Goal: Information Seeking & Learning: Learn about a topic

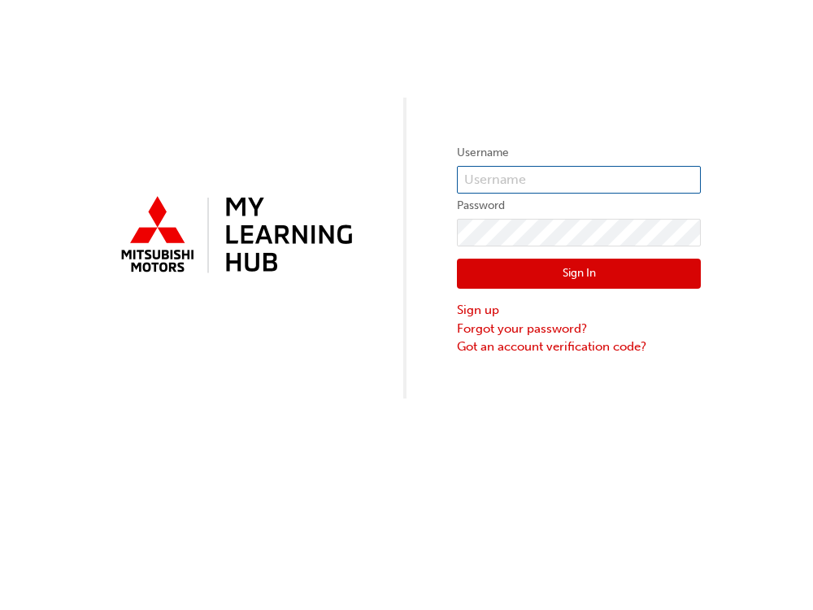
click at [483, 177] on input "text" at bounding box center [579, 180] width 244 height 28
type input "GTS@"
drag, startPoint x: 503, startPoint y: 176, endPoint x: 450, endPoint y: 189, distance: 55.2
click at [450, 189] on div "Username GTS@ Password Sign In Sign up Forgot your password? Got an account ver…" at bounding box center [406, 199] width 813 height 399
type input "GTS@56Green"
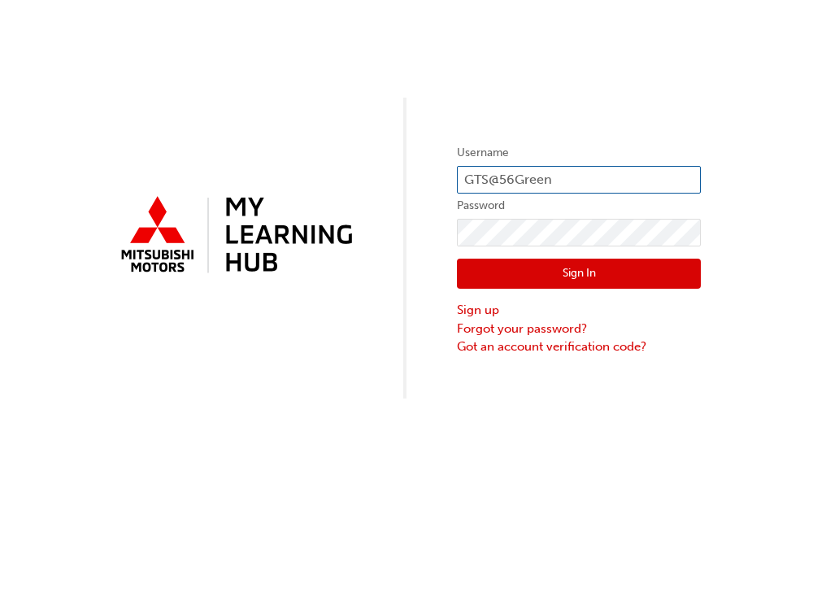
drag, startPoint x: 563, startPoint y: 173, endPoint x: 455, endPoint y: 189, distance: 109.3
click at [455, 189] on div "Username GTS@56Green Password Sign In Sign up Forgot your password? Got an acco…" at bounding box center [406, 199] width 813 height 399
type input "0005000099"
click at [533, 278] on button "Sign In" at bounding box center [579, 274] width 244 height 31
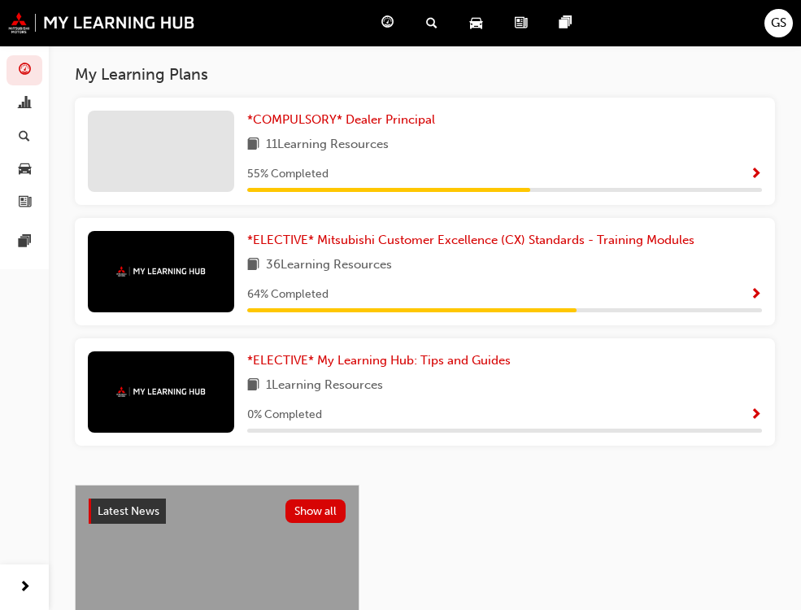
scroll to position [362, 0]
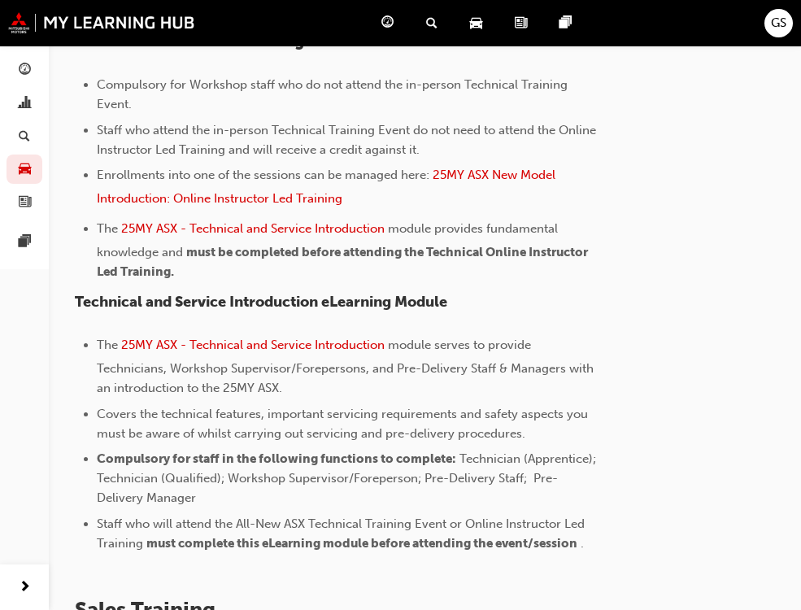
scroll to position [895, 0]
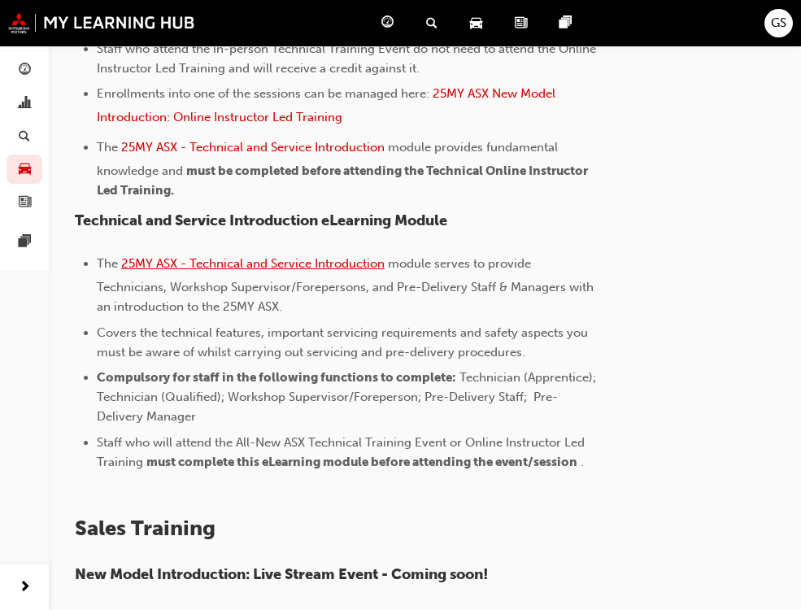
click at [227, 265] on span "25MY ASX - Technical and Service Introduction" at bounding box center [253, 263] width 264 height 15
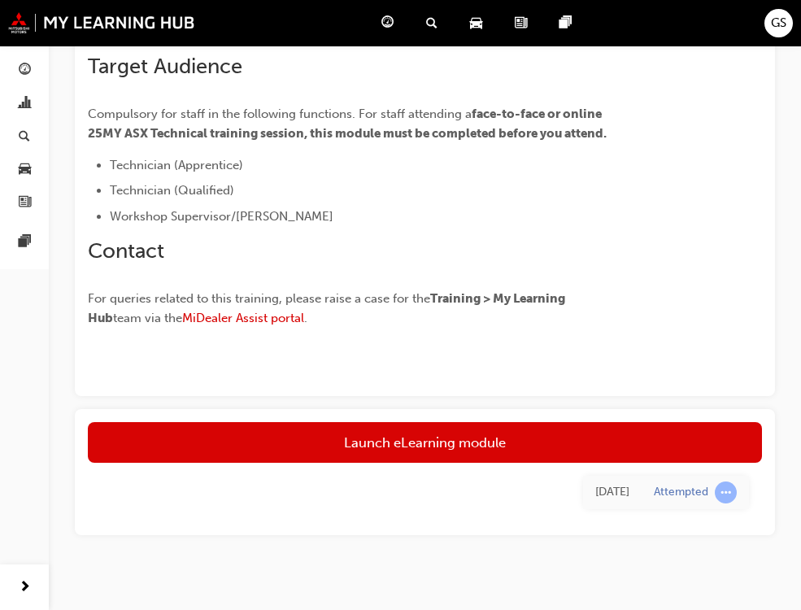
scroll to position [475, 0]
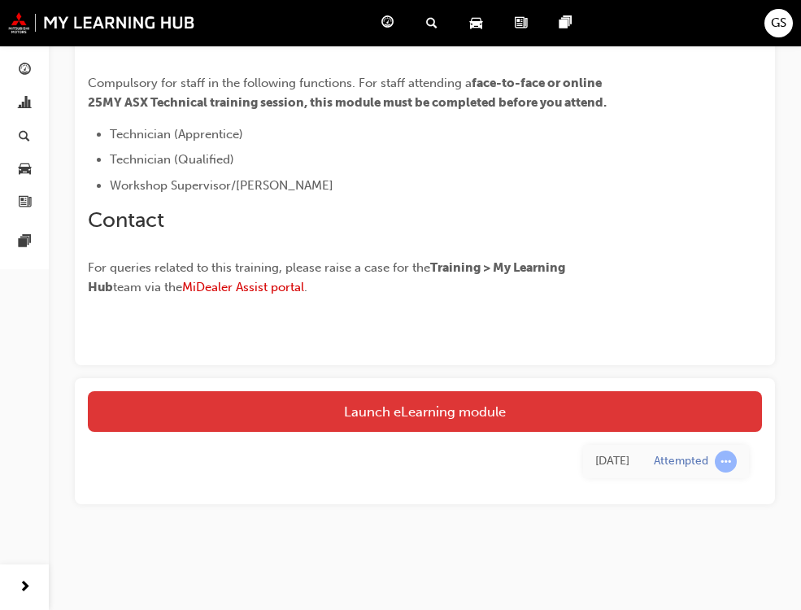
click at [395, 406] on link "Launch eLearning module" at bounding box center [425, 411] width 674 height 41
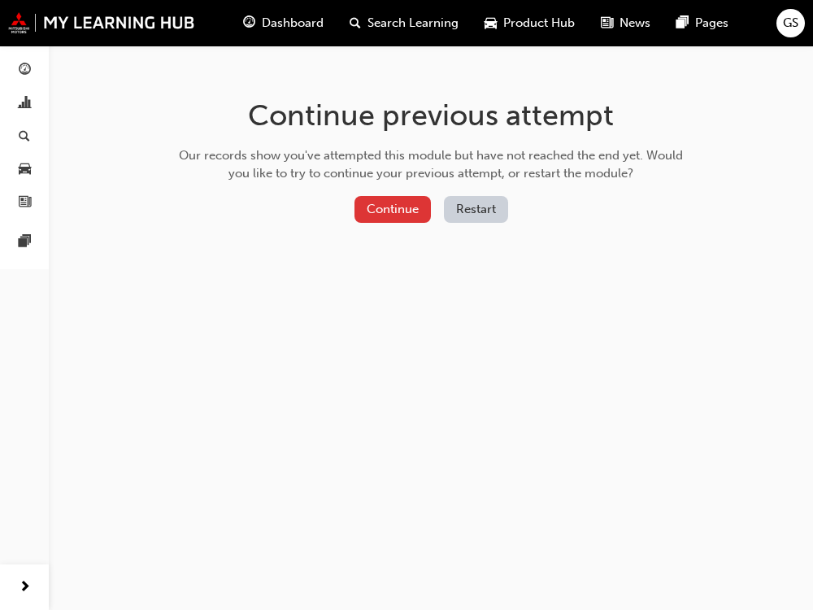
click at [400, 206] on button "Continue" at bounding box center [393, 209] width 76 height 27
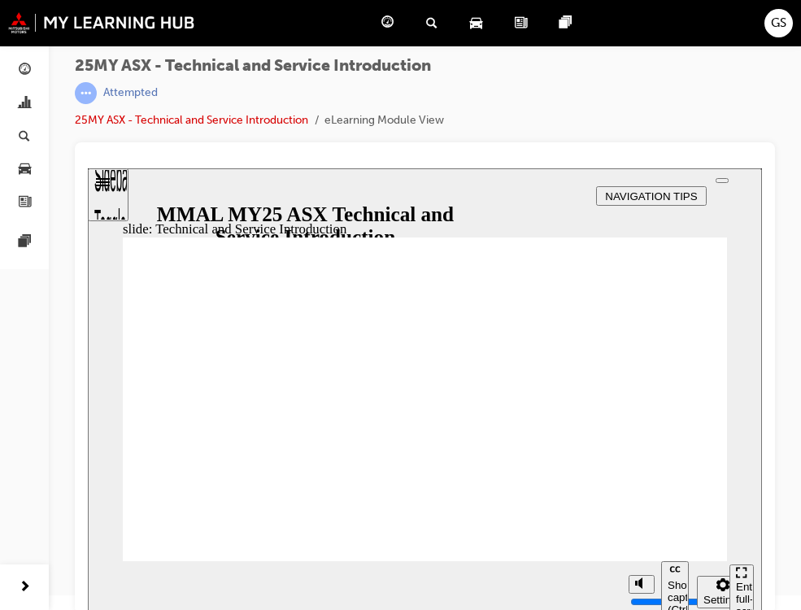
scroll to position [19, 0]
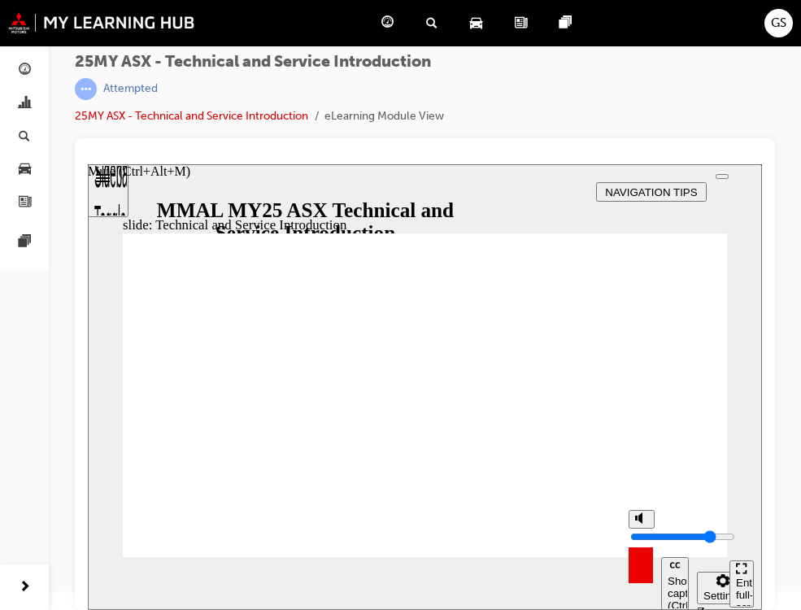
click at [653, 529] on div "misc controls" at bounding box center [641, 559] width 24 height 61
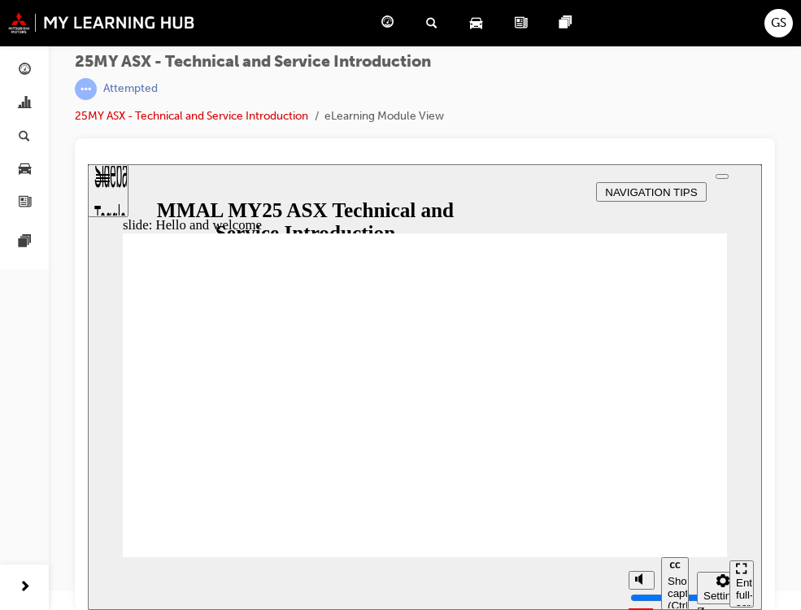
click at [742, 586] on div "Enter full-screen (Ctrl+Alt+F)" at bounding box center [741, 601] width 11 height 49
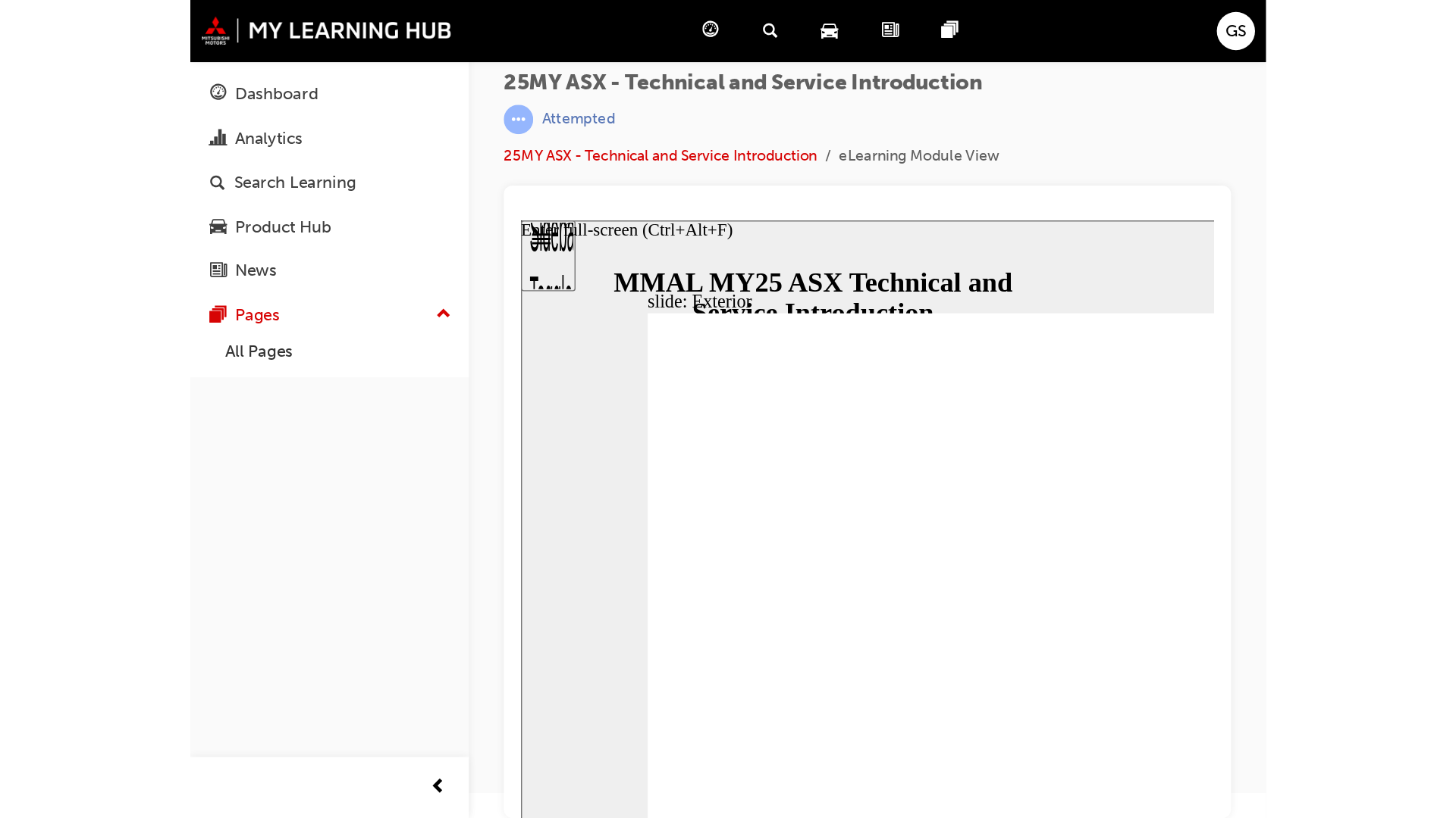
scroll to position [0, 0]
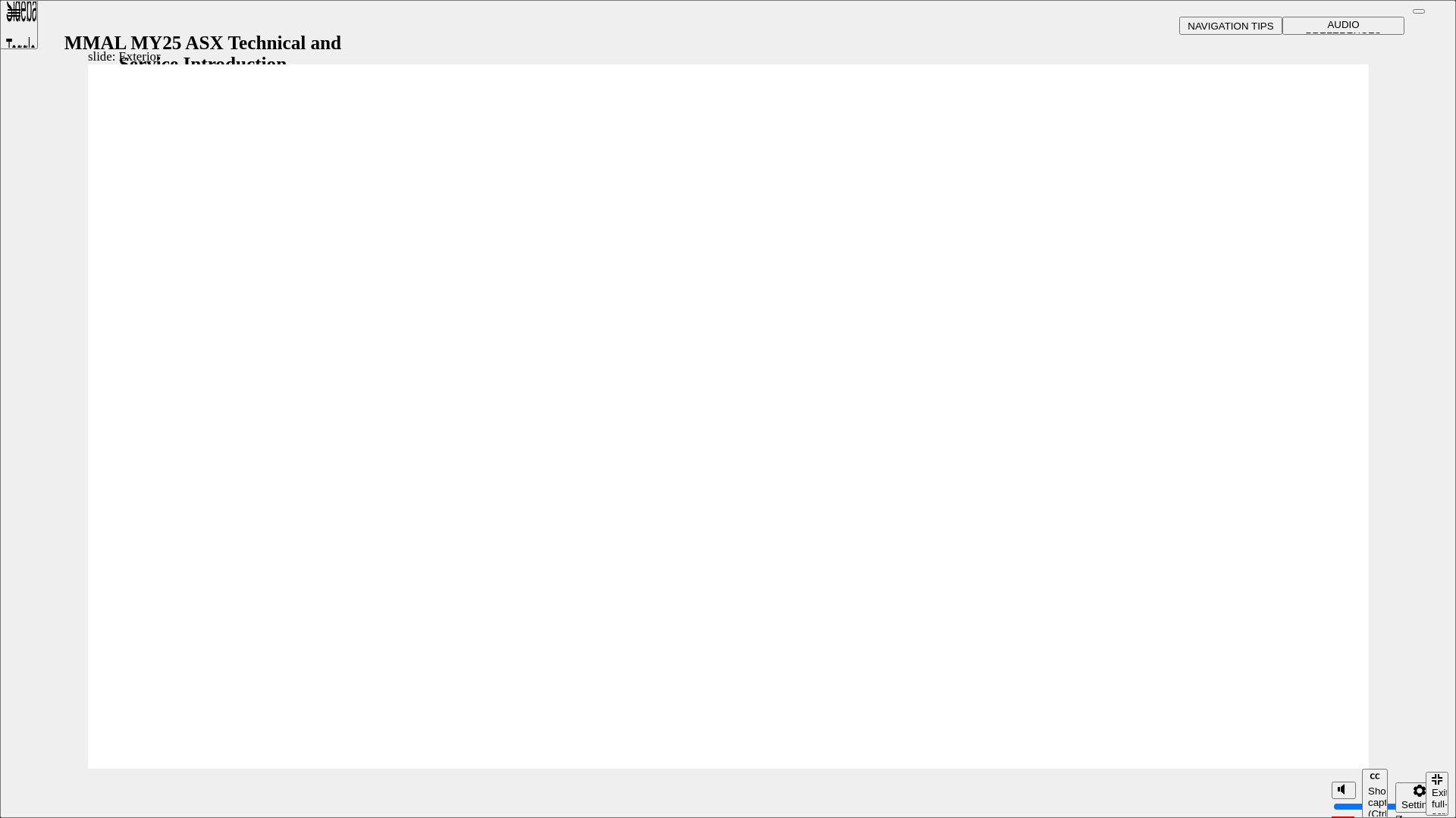
drag, startPoint x: 1339, startPoint y: 733, endPoint x: 1341, endPoint y: 716, distance: 17.1
type input "10"
click at [757, 567] on input "volume" at bounding box center [1381, 750] width 98 height 12
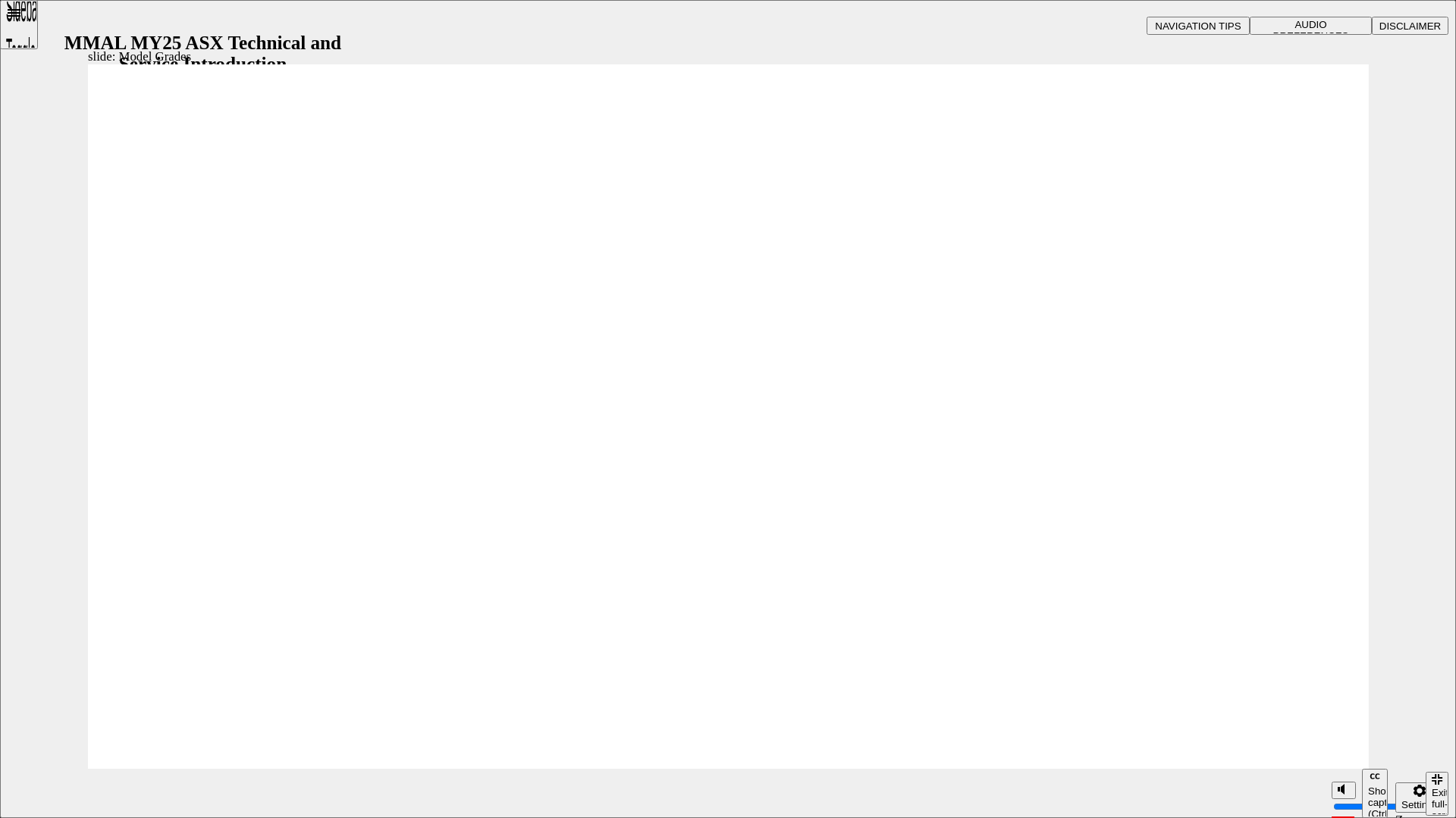
drag, startPoint x: 1305, startPoint y: 86, endPoint x: 1305, endPoint y: 112, distance: 26.0
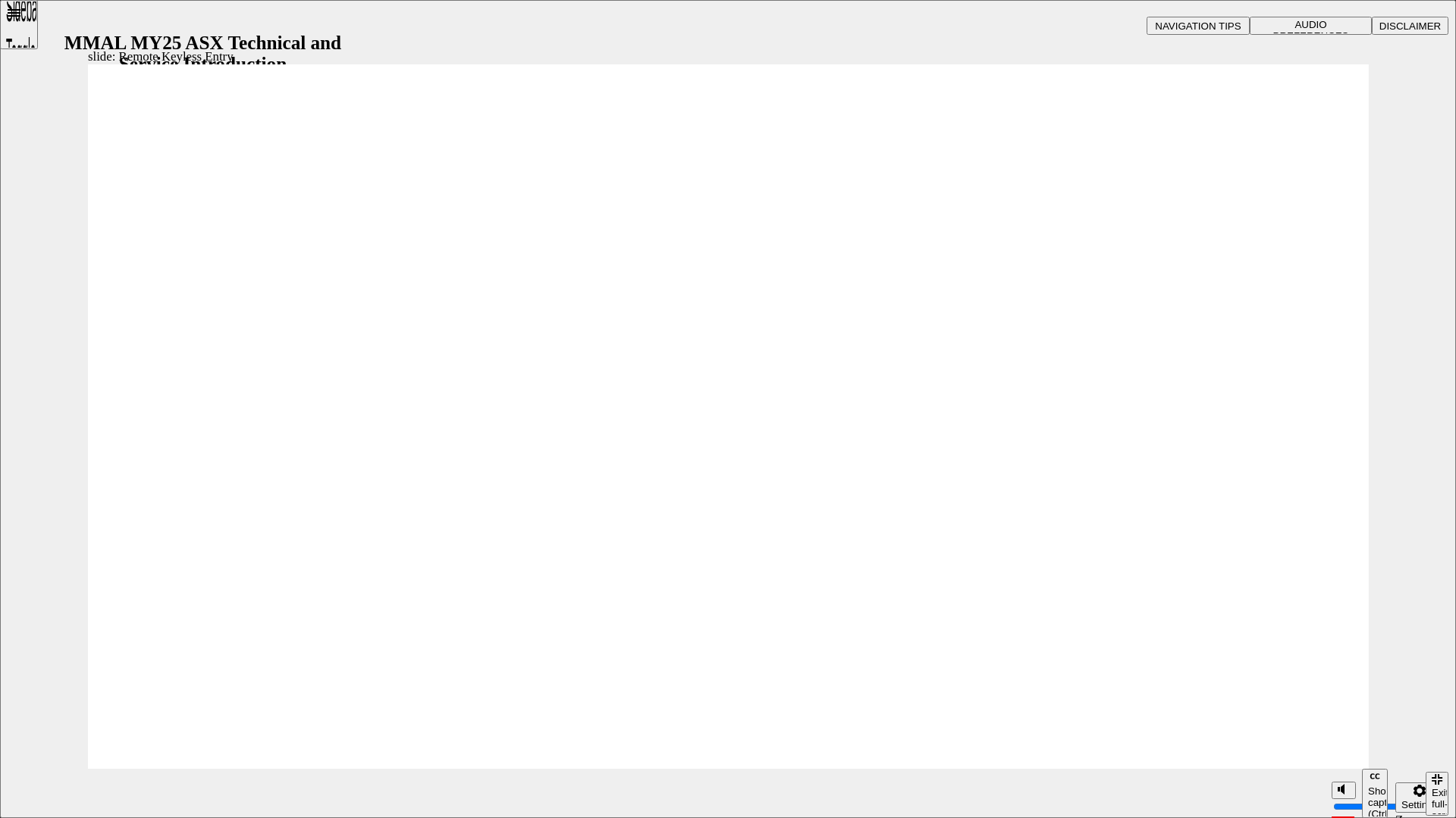
type input "21"
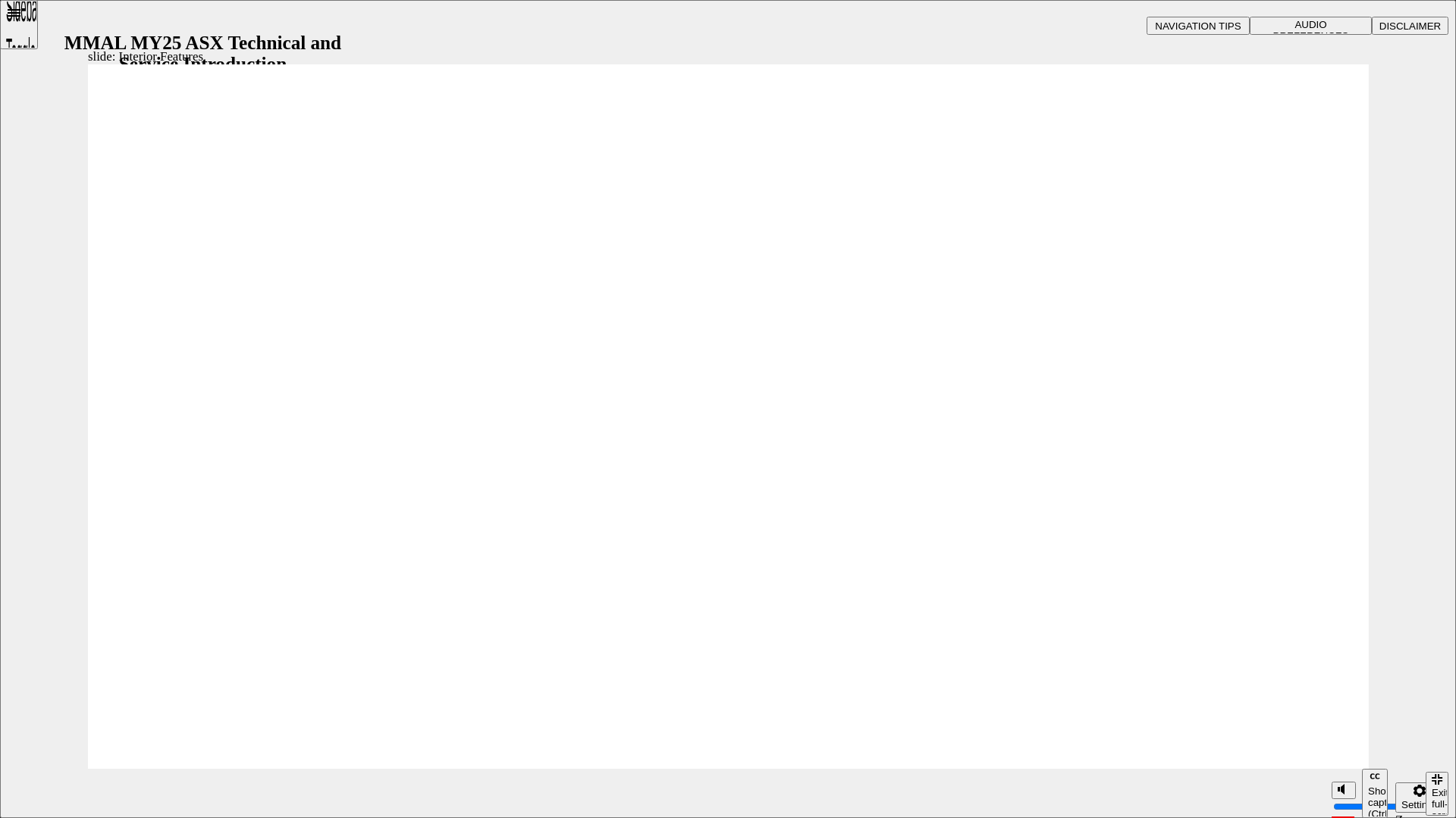
type input "17"
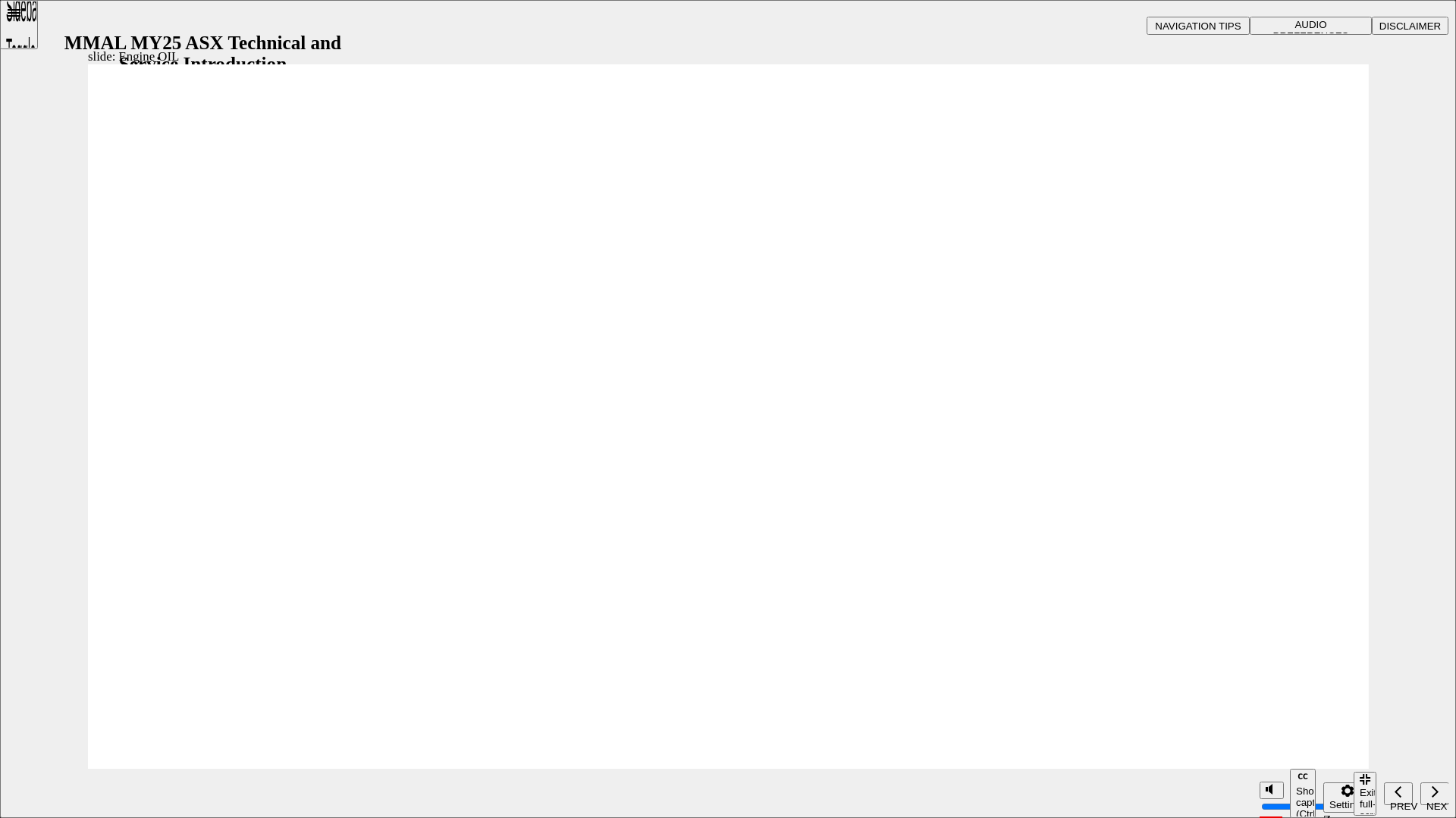
drag, startPoint x: 323, startPoint y: 484, endPoint x: 320, endPoint y: 501, distance: 17.3
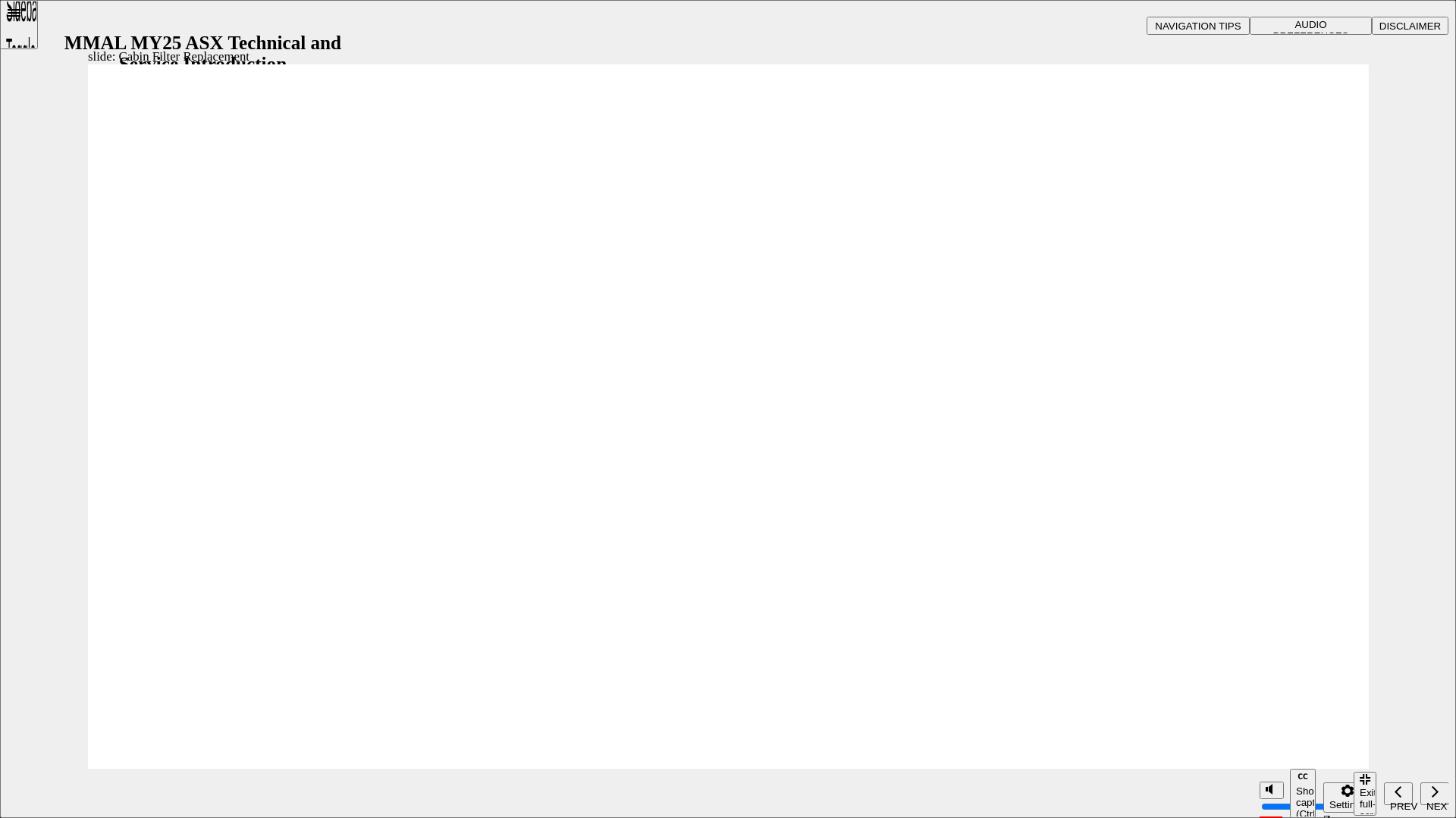
drag, startPoint x: 1380, startPoint y: 384, endPoint x: 1369, endPoint y: 388, distance: 11.7
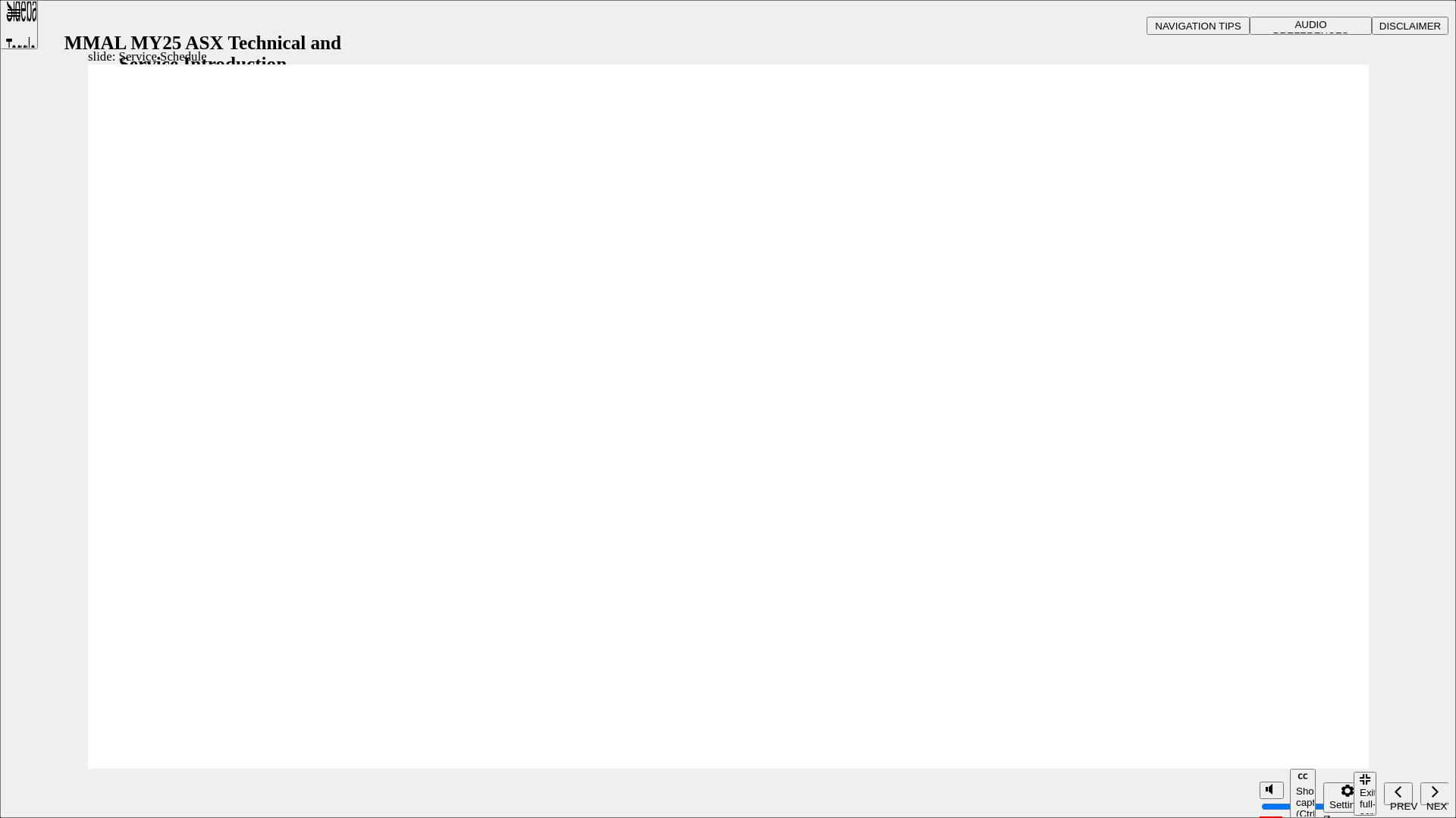
radio input "true"
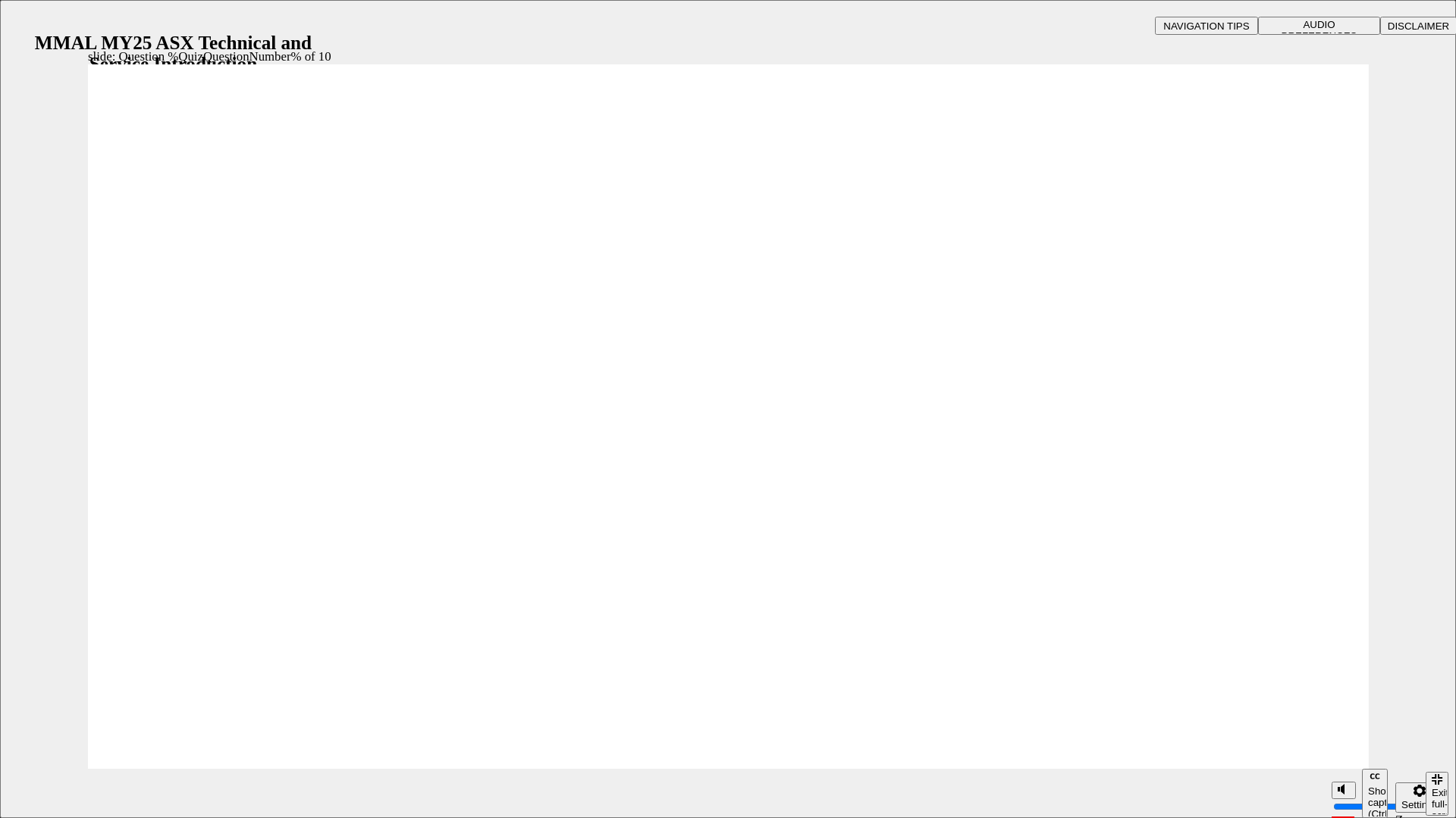
radio input "true"
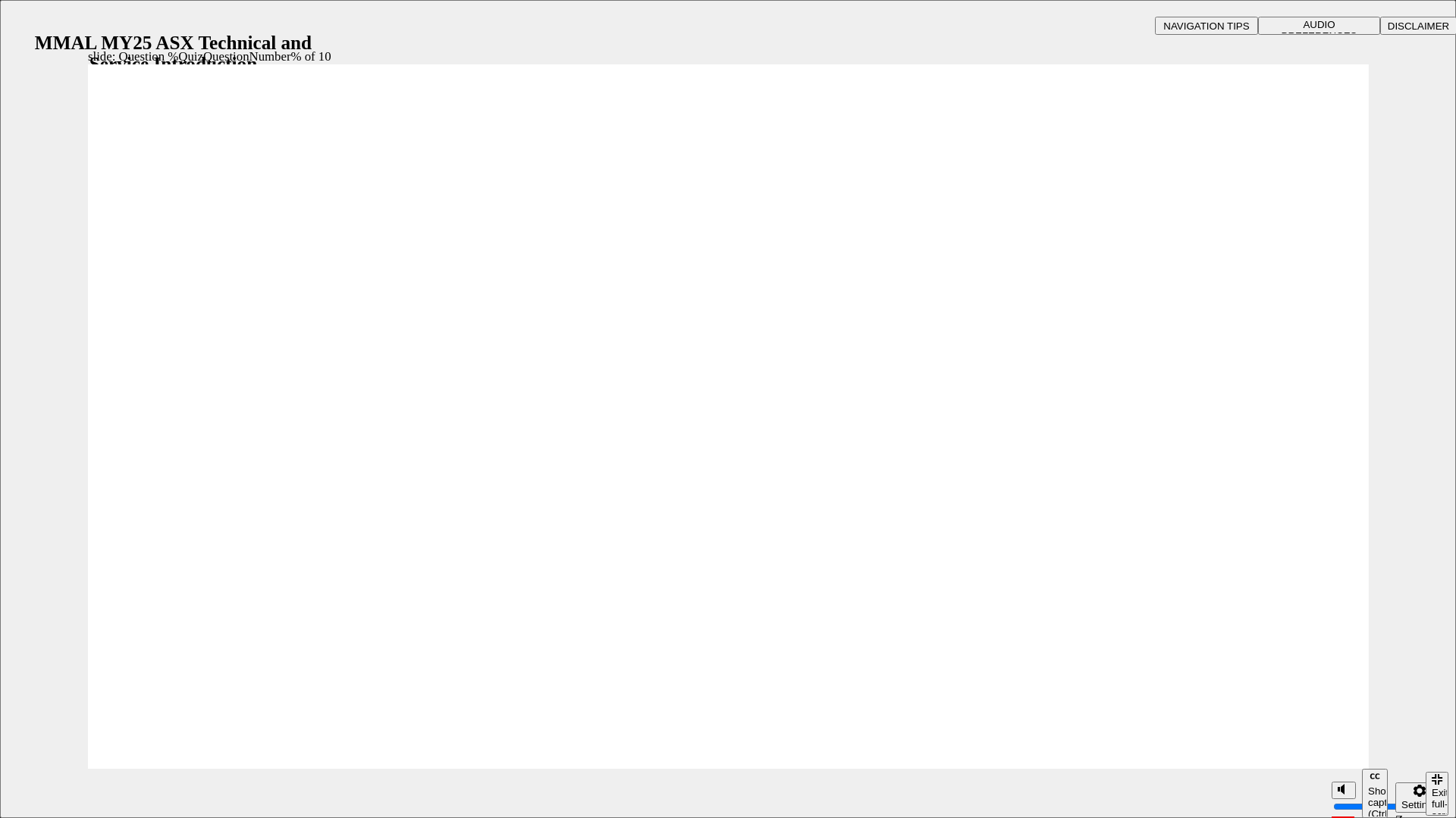
radio input "true"
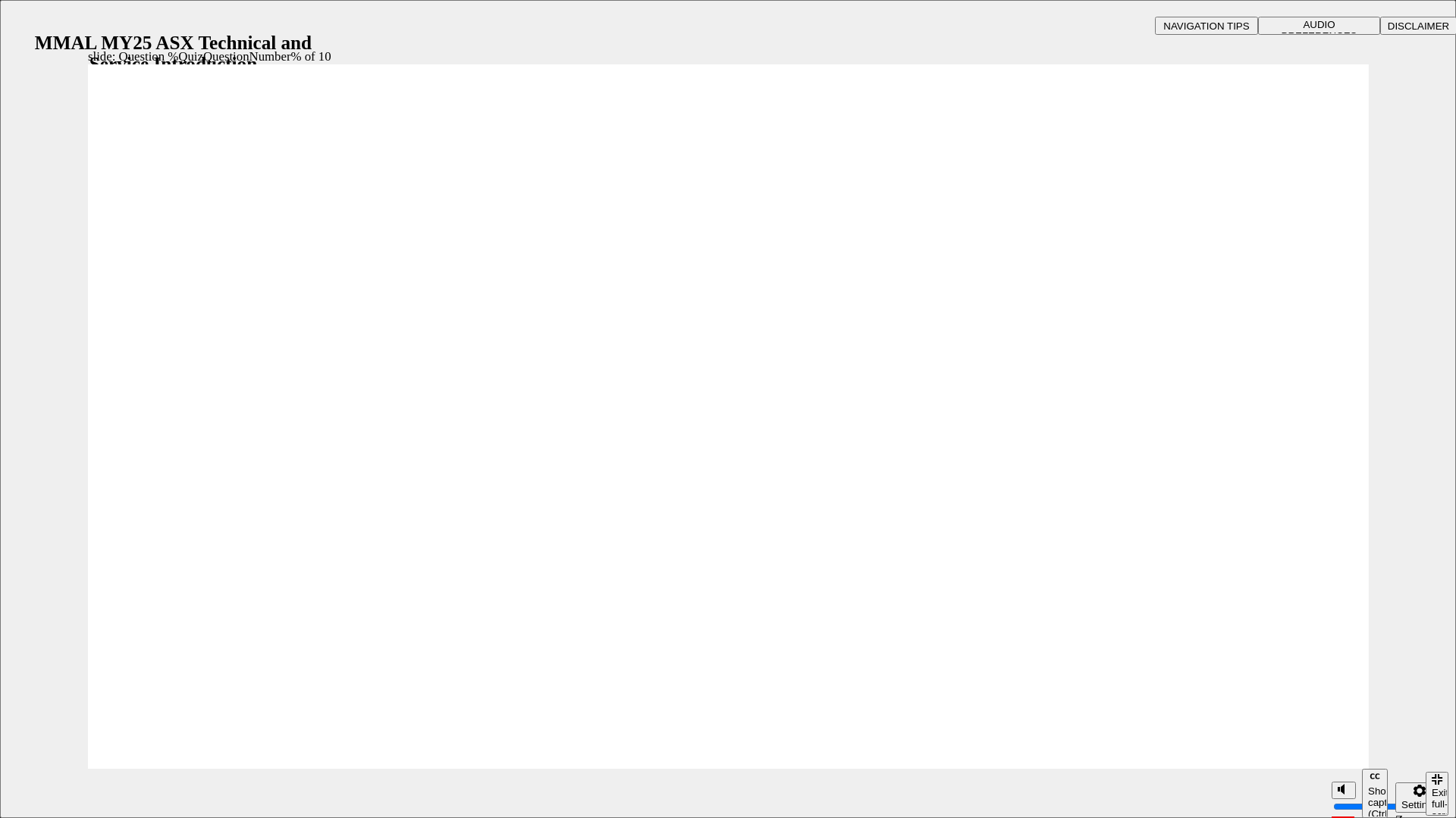
radio input "true"
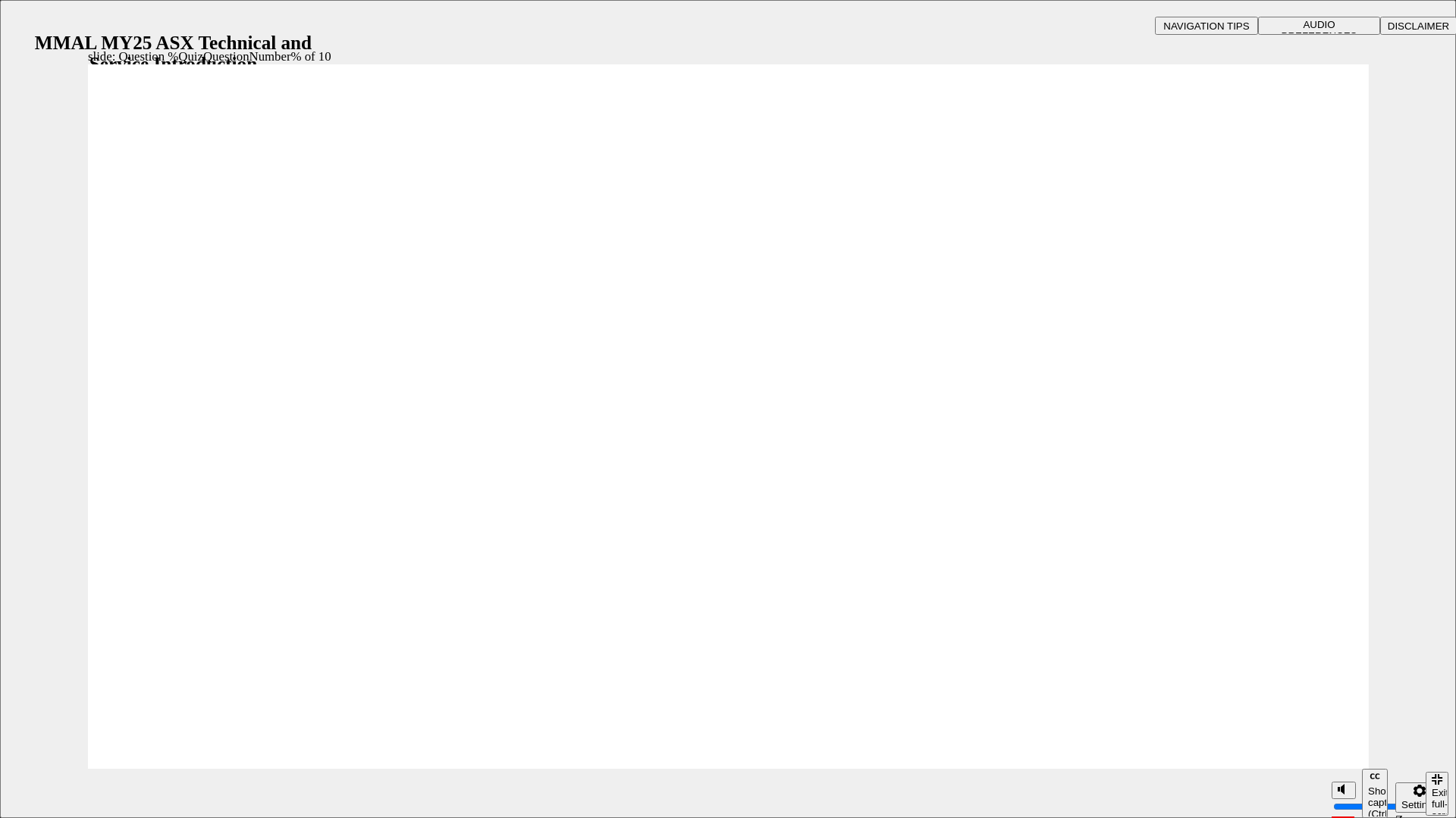
radio input "true"
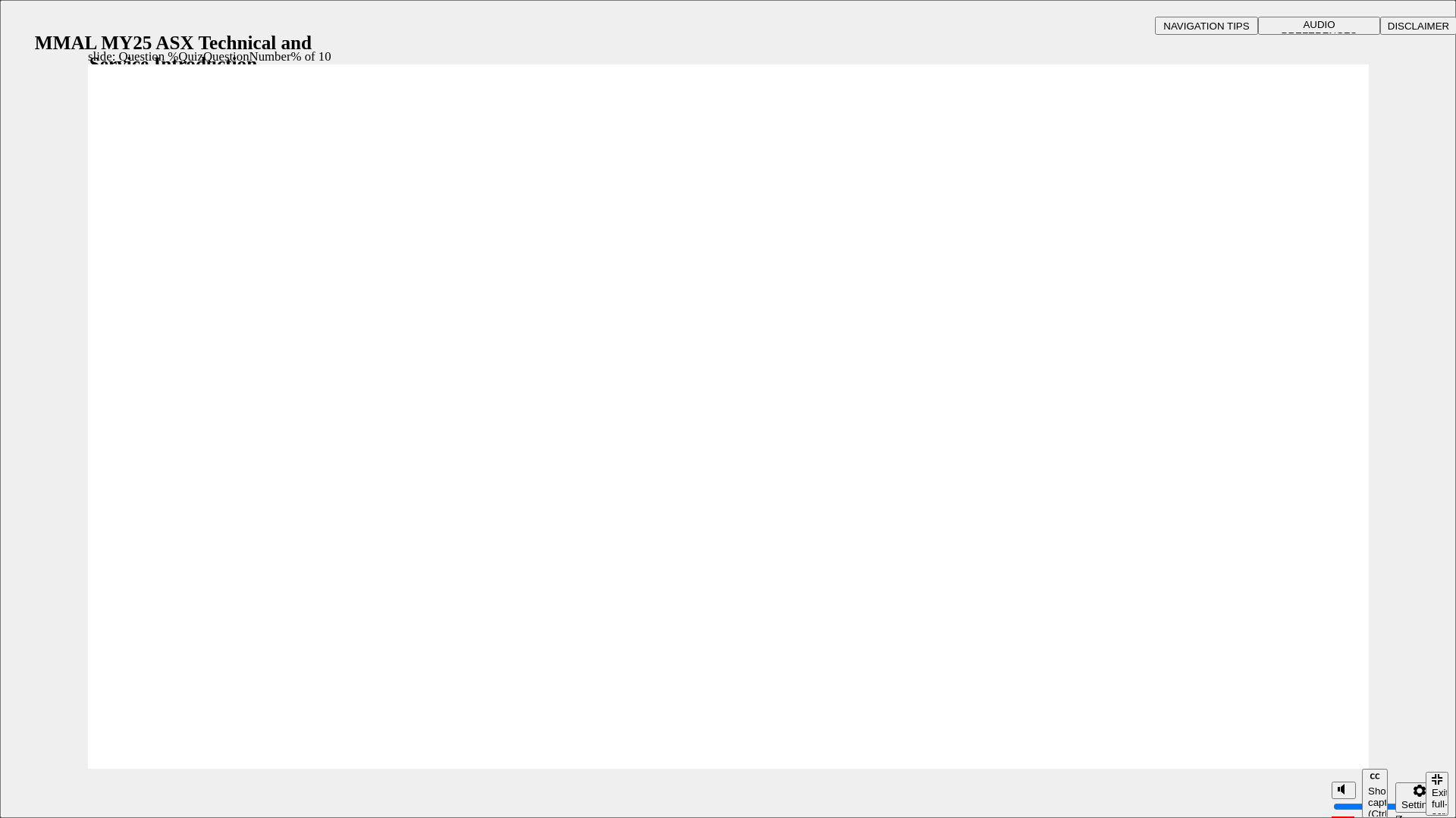
radio input "true"
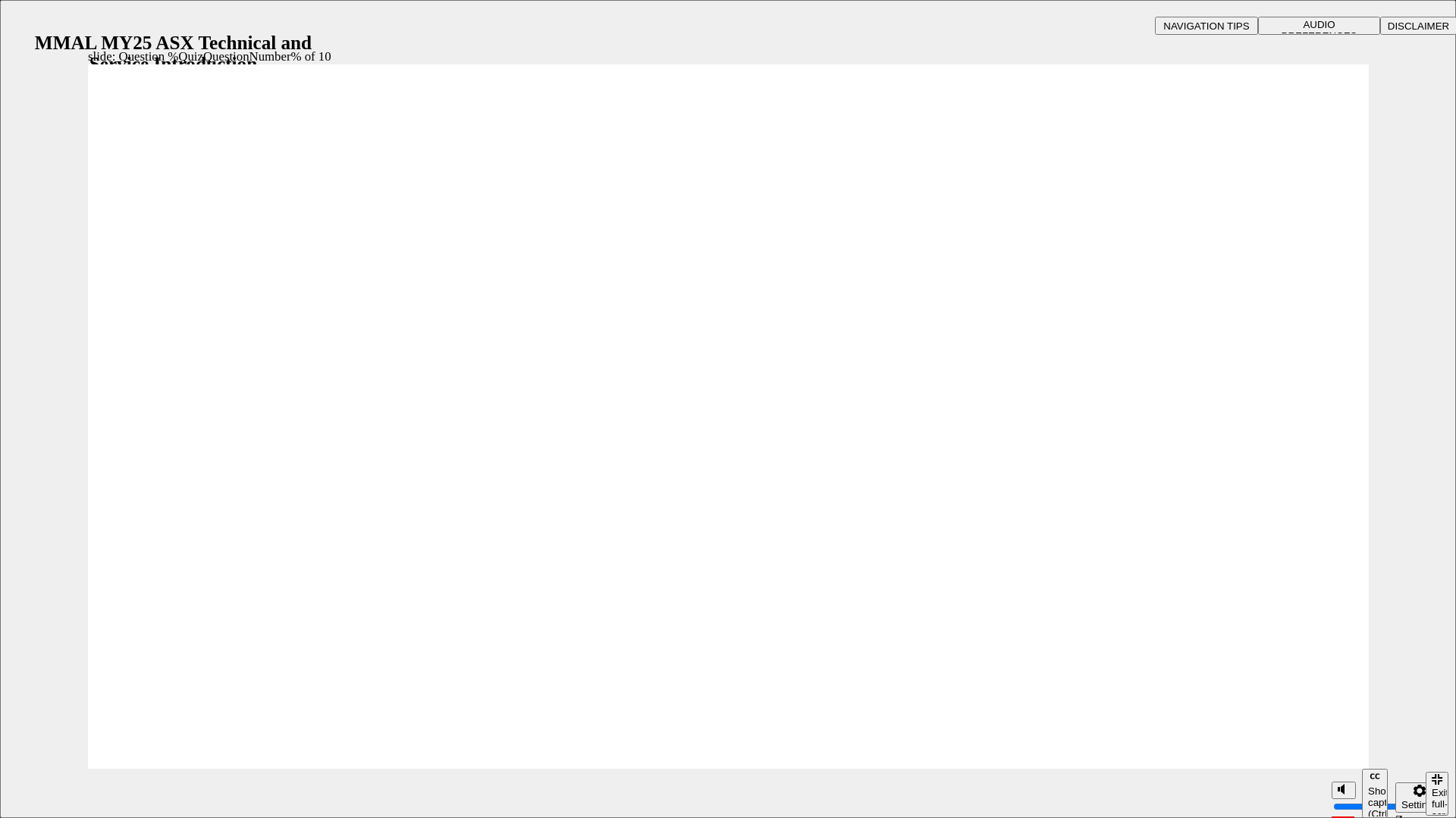
radio input "true"
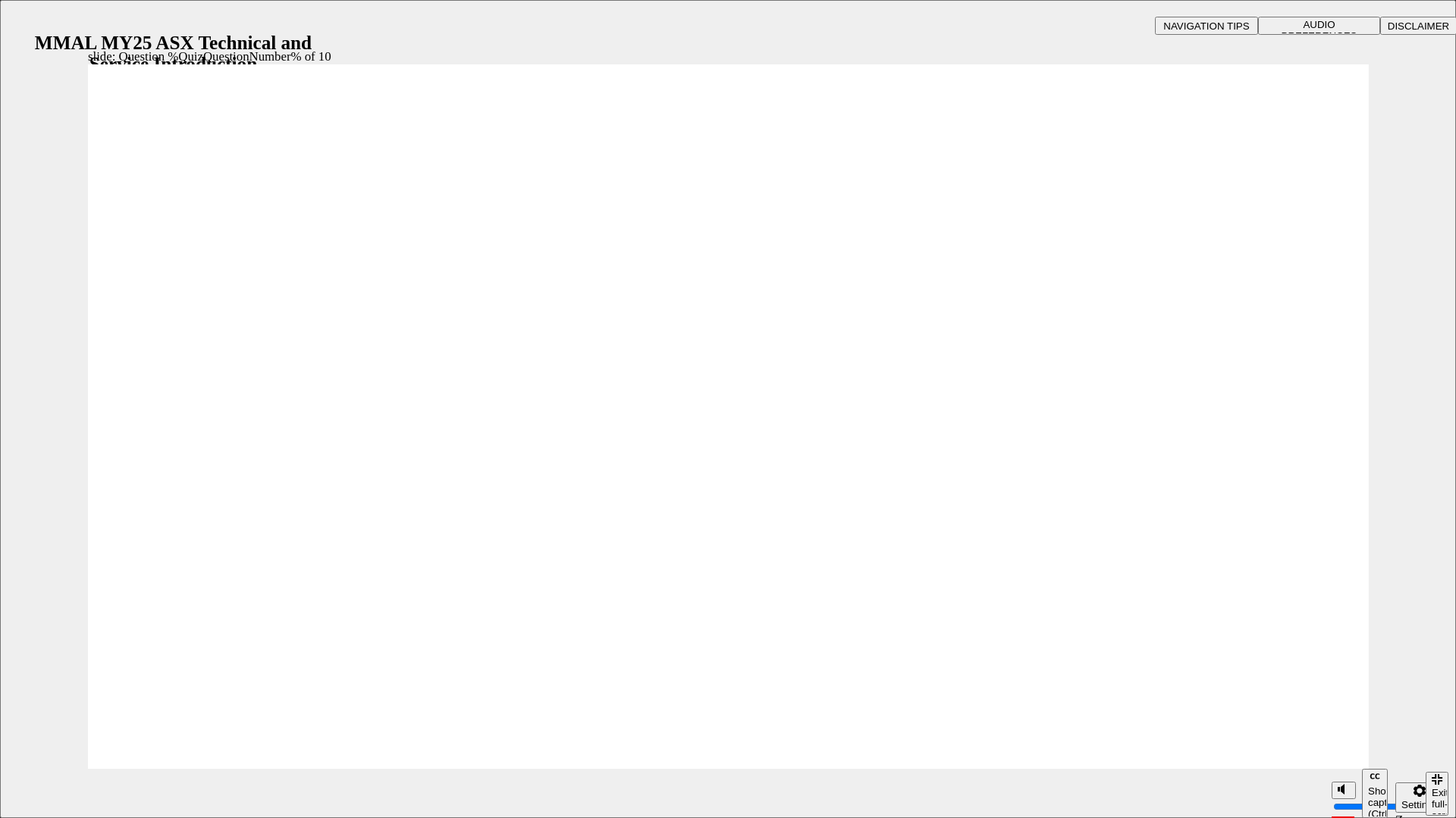
radio input "true"
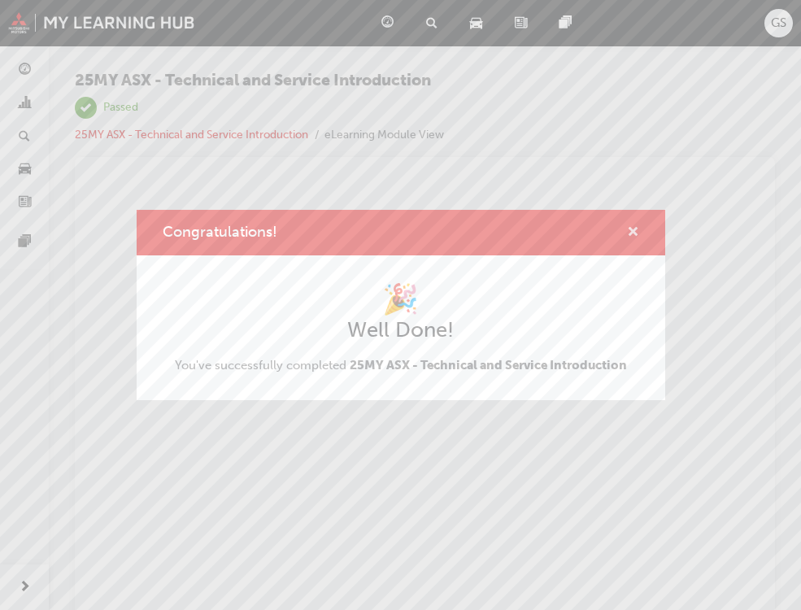
click at [635, 228] on span "cross-icon" at bounding box center [633, 233] width 12 height 15
